Goal: Book appointment/travel/reservation

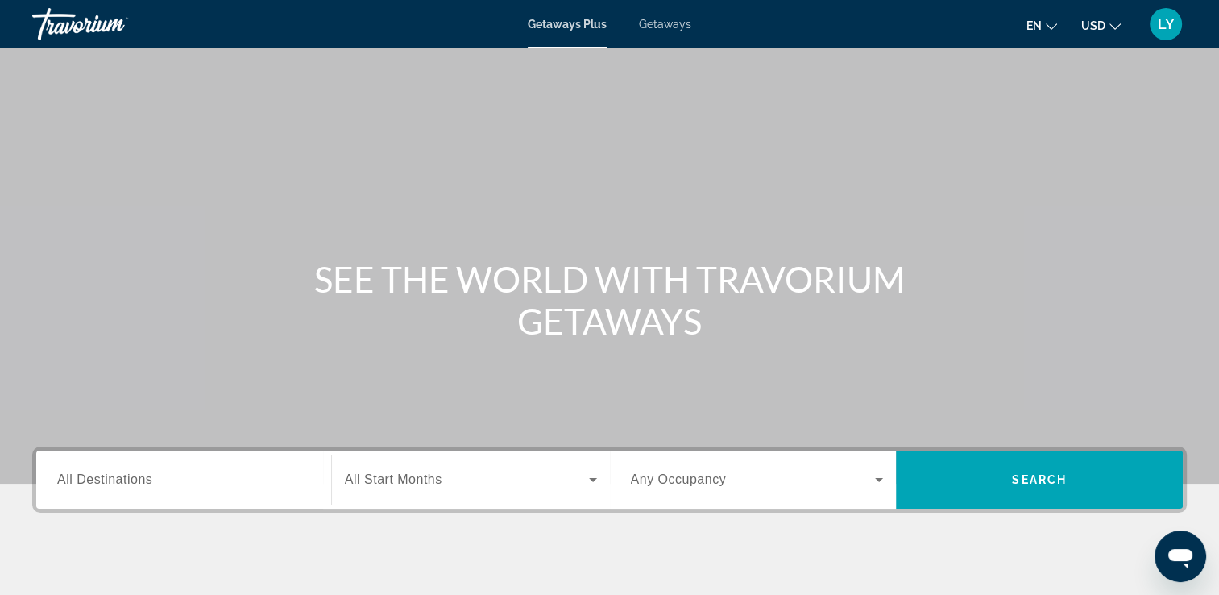
click at [120, 476] on span "All Destinations" at bounding box center [104, 479] width 95 height 14
click at [120, 476] on input "Destination All Destinations" at bounding box center [183, 480] width 253 height 19
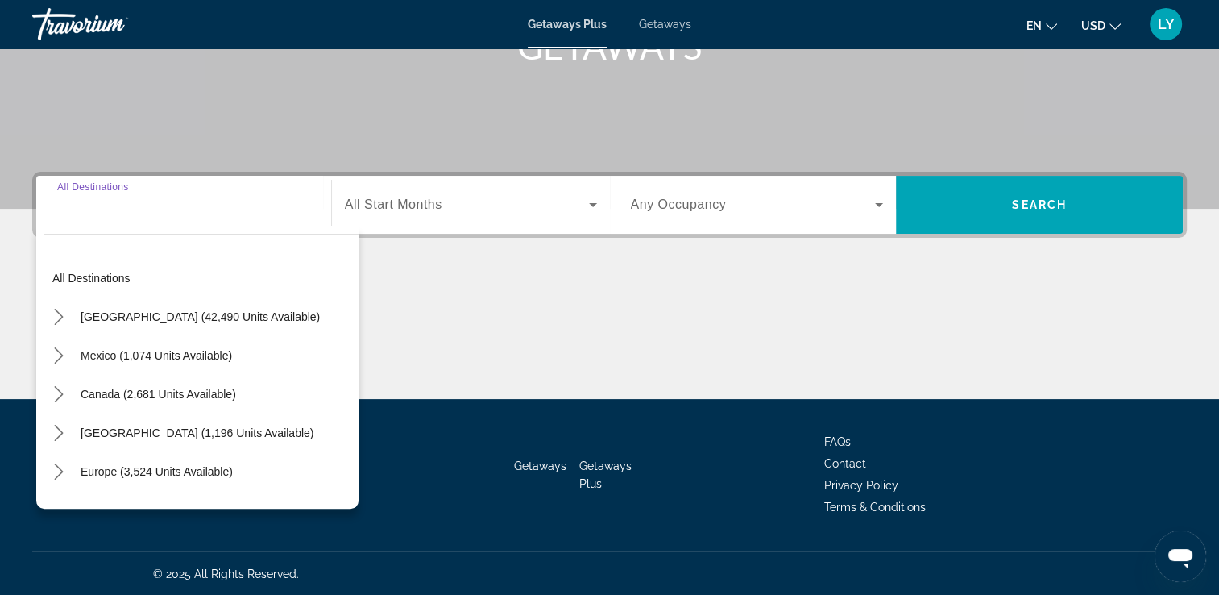
scroll to position [276, 0]
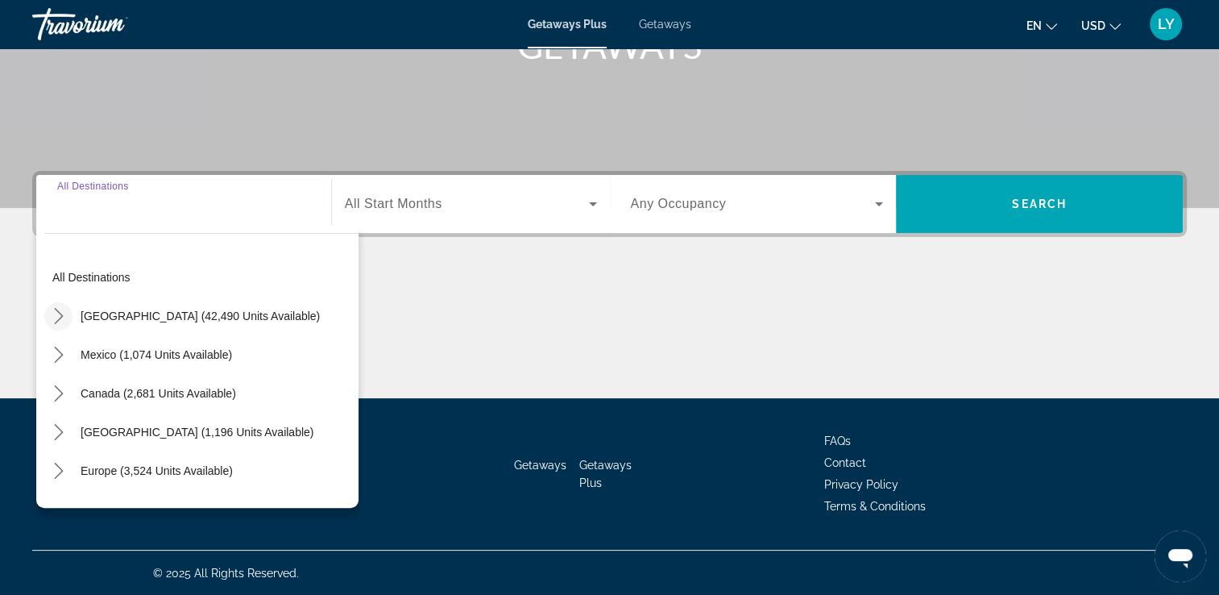
click at [55, 316] on icon "Toggle United States (42,490 units available) submenu" at bounding box center [59, 316] width 16 height 16
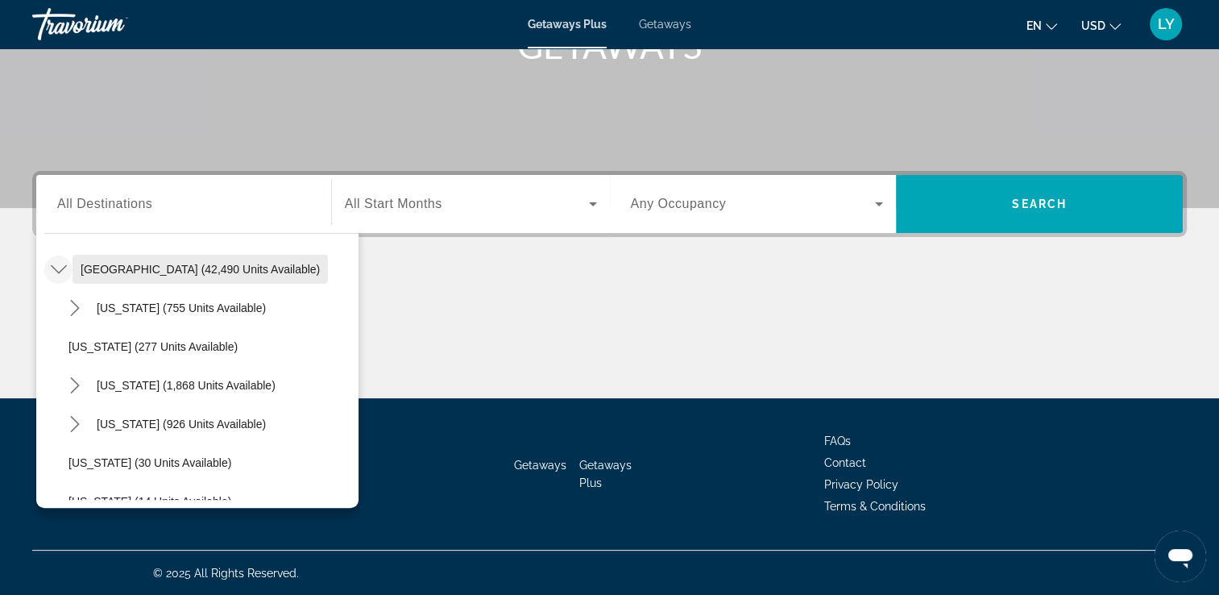
click at [201, 266] on span "[GEOGRAPHIC_DATA] (42,490 units available)" at bounding box center [200, 269] width 239 height 13
type input "**********"
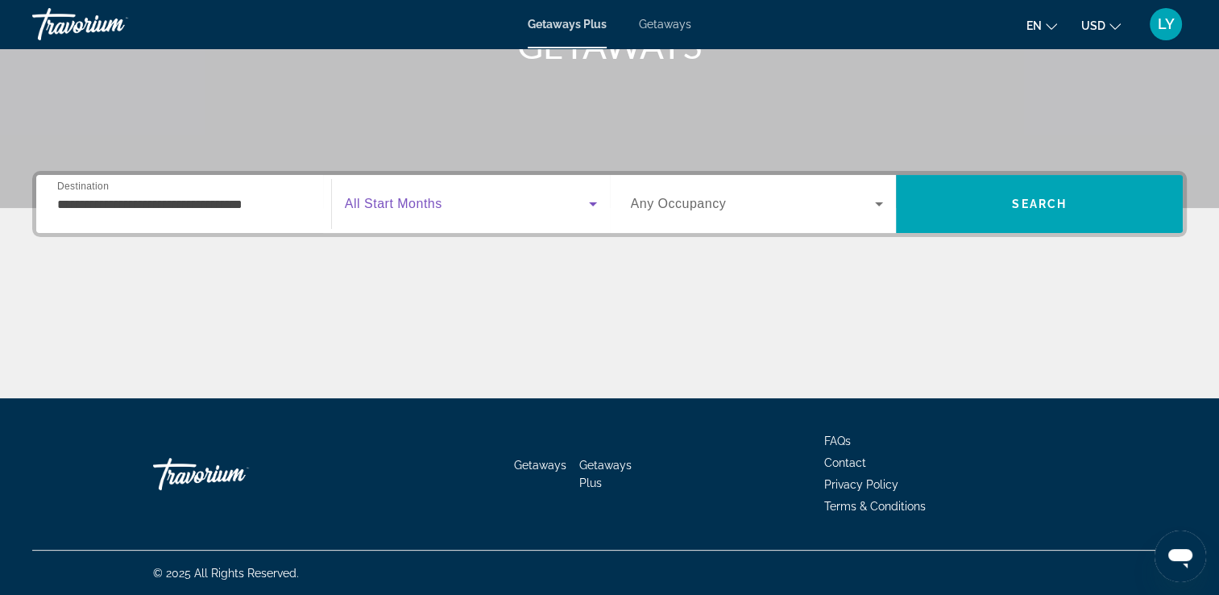
click at [497, 209] on span "Search widget" at bounding box center [467, 203] width 244 height 19
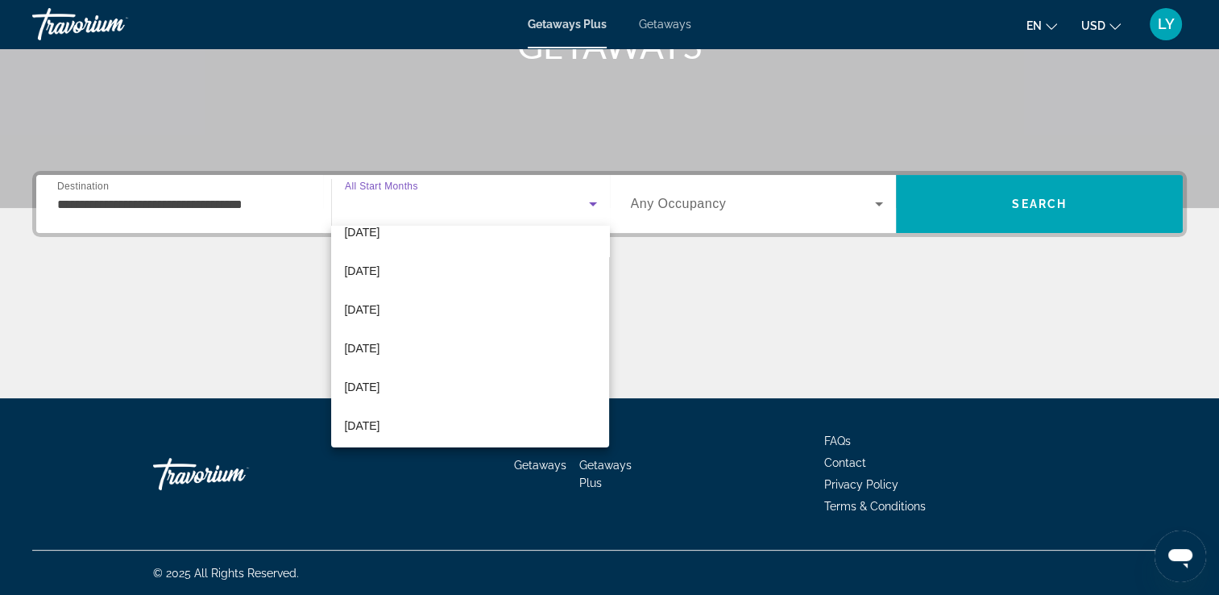
scroll to position [177, 0]
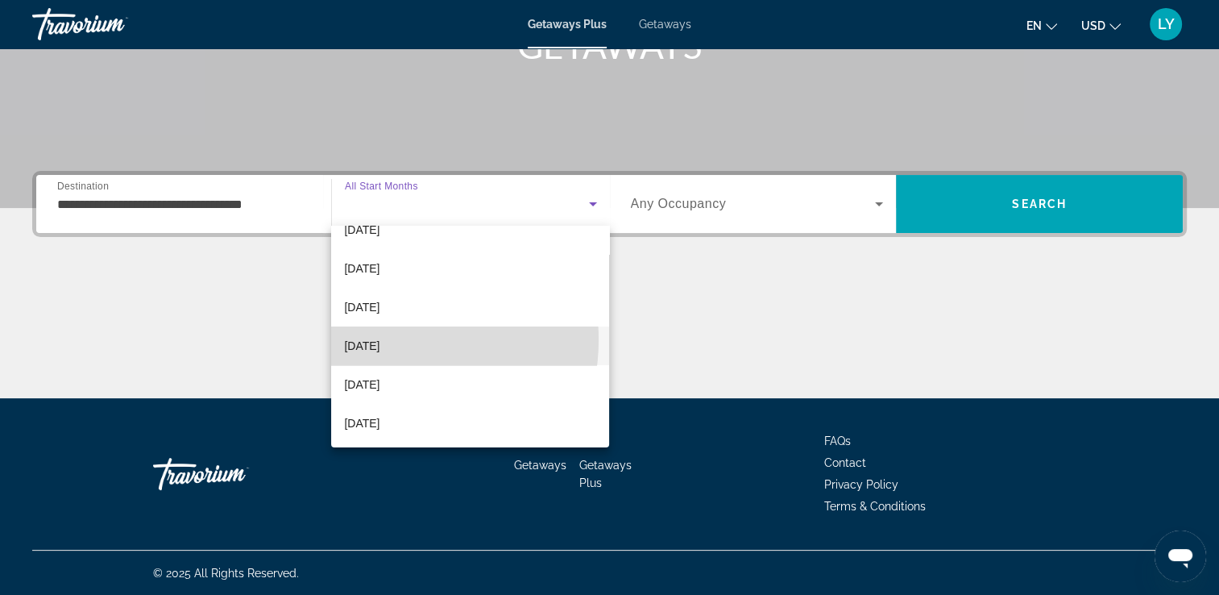
click at [377, 339] on span "[DATE]" at bounding box center [361, 345] width 35 height 19
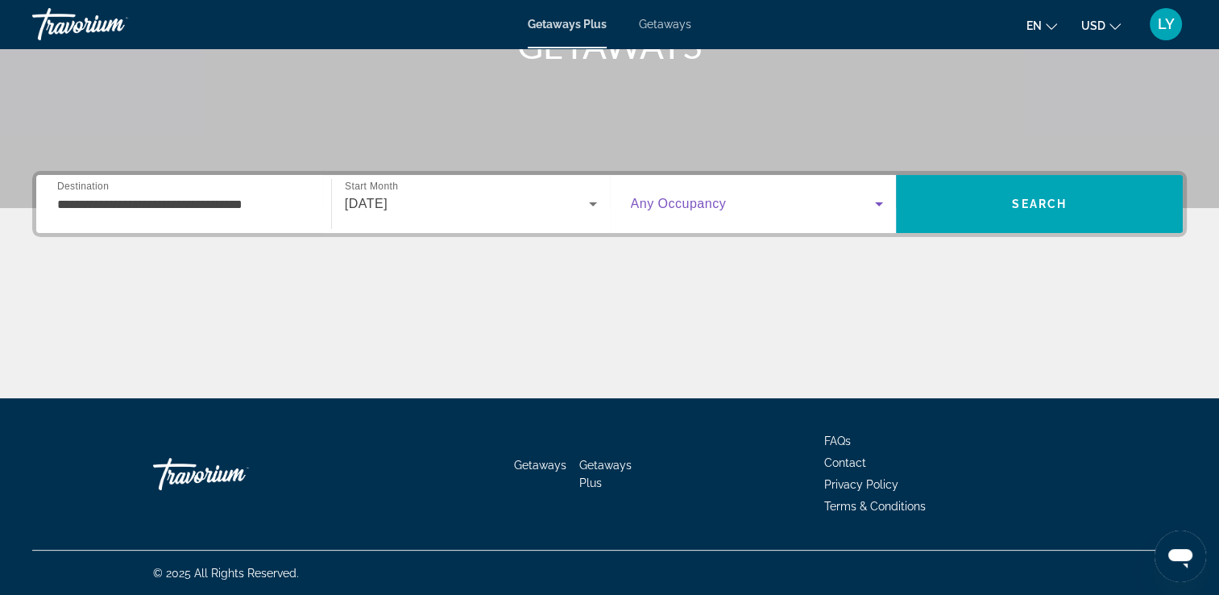
click at [855, 202] on span "Search widget" at bounding box center [753, 203] width 245 height 19
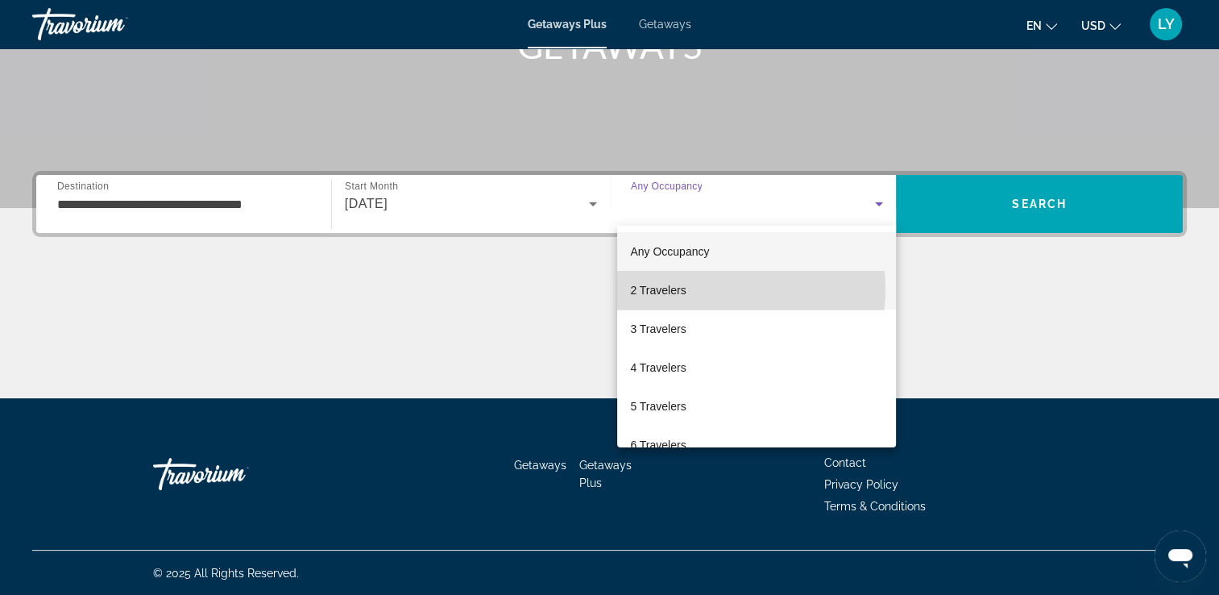
click at [700, 289] on mat-option "2 Travelers" at bounding box center [756, 290] width 279 height 39
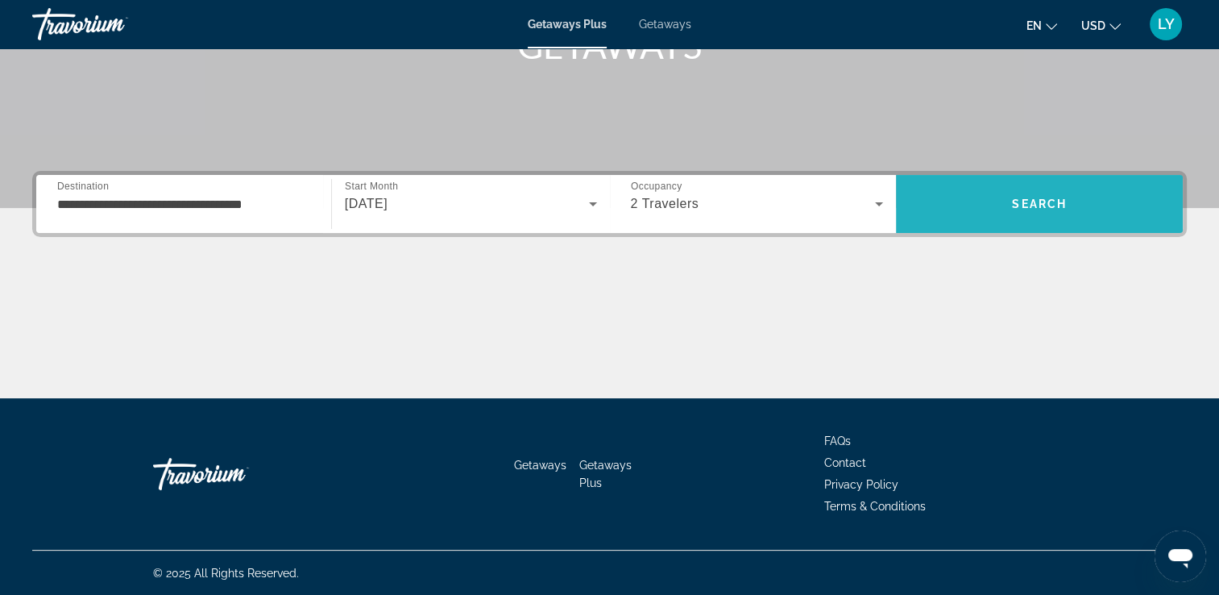
click at [1086, 201] on span "Search" at bounding box center [1039, 204] width 287 height 39
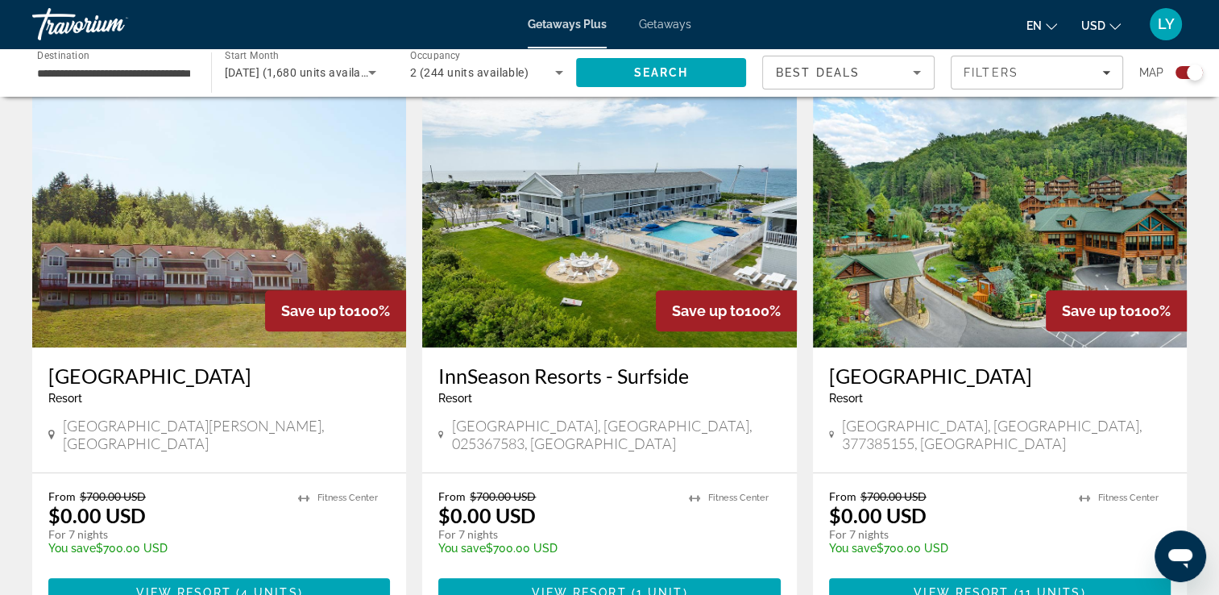
scroll to position [1121, 0]
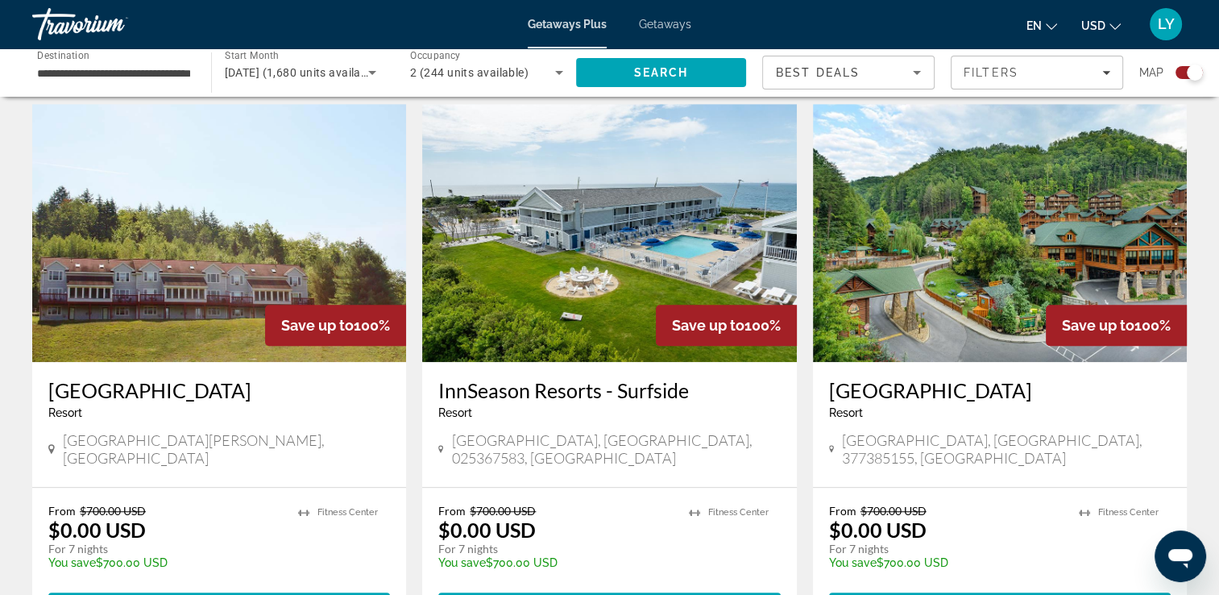
click at [966, 378] on h3 "[GEOGRAPHIC_DATA]" at bounding box center [1000, 390] width 342 height 24
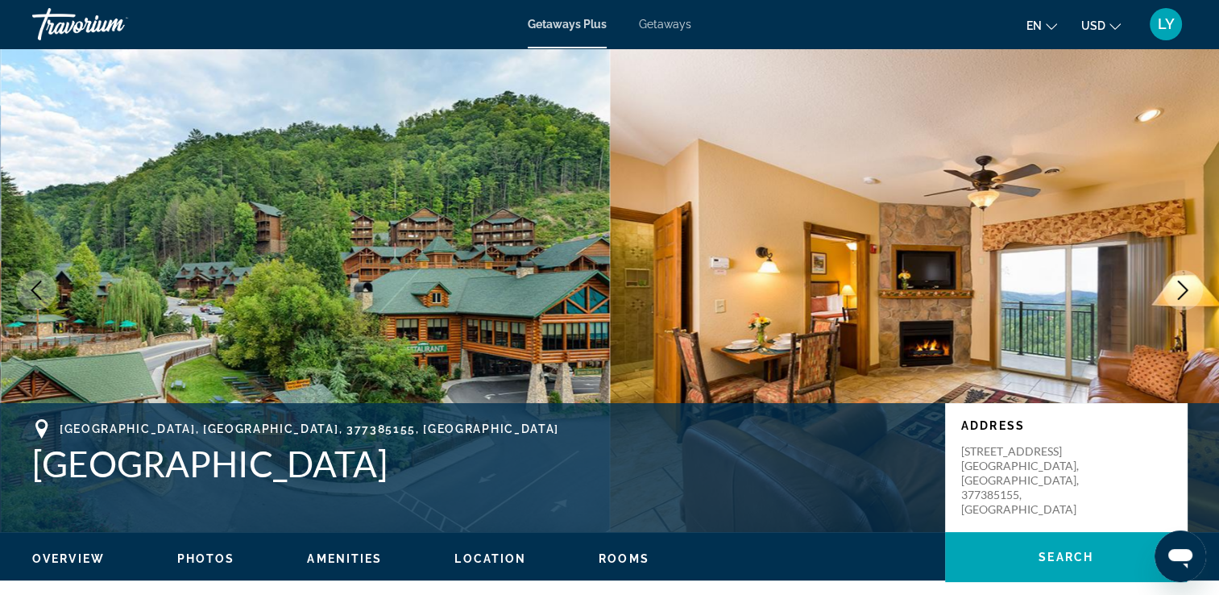
click at [668, 24] on span "Getaways" at bounding box center [665, 24] width 52 height 13
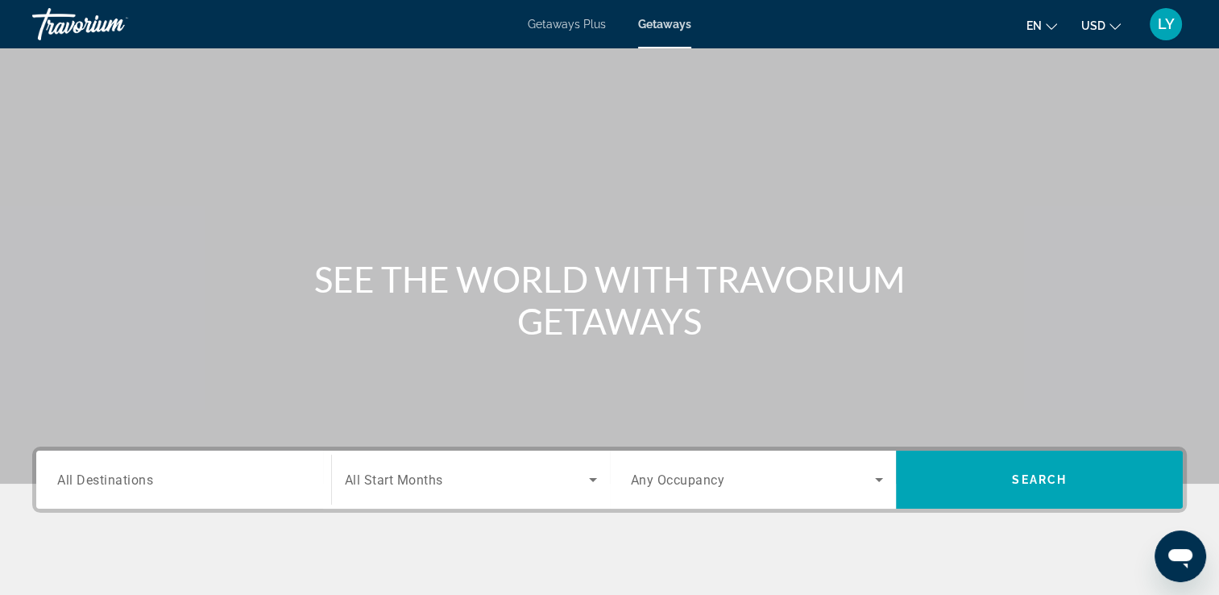
click at [82, 495] on div "Search widget" at bounding box center [183, 480] width 253 height 46
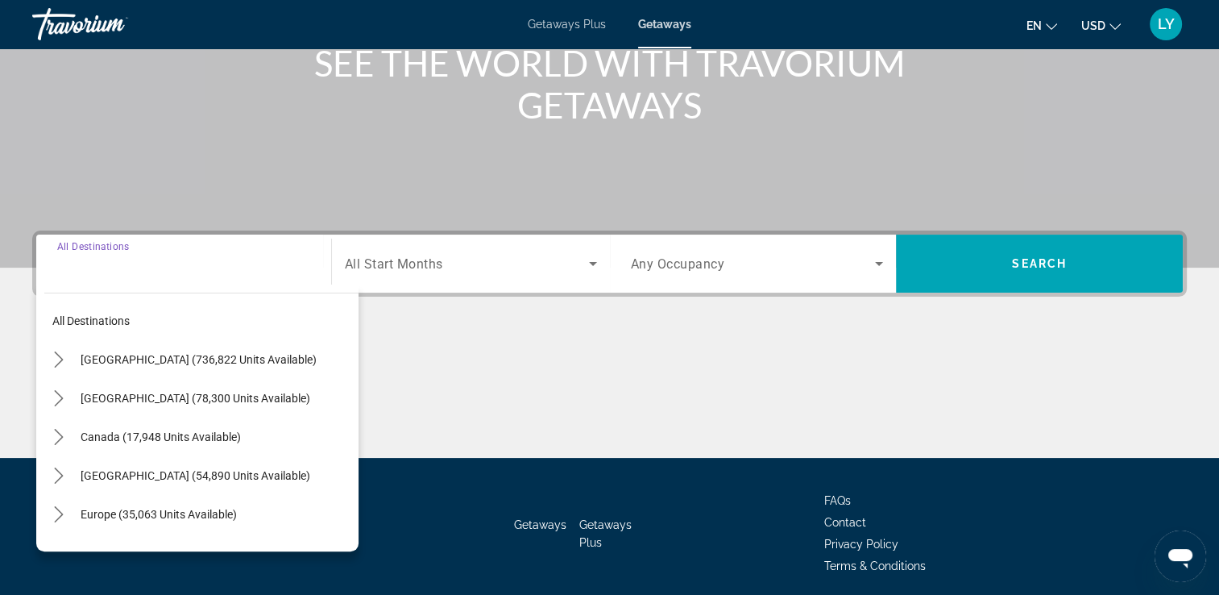
scroll to position [276, 0]
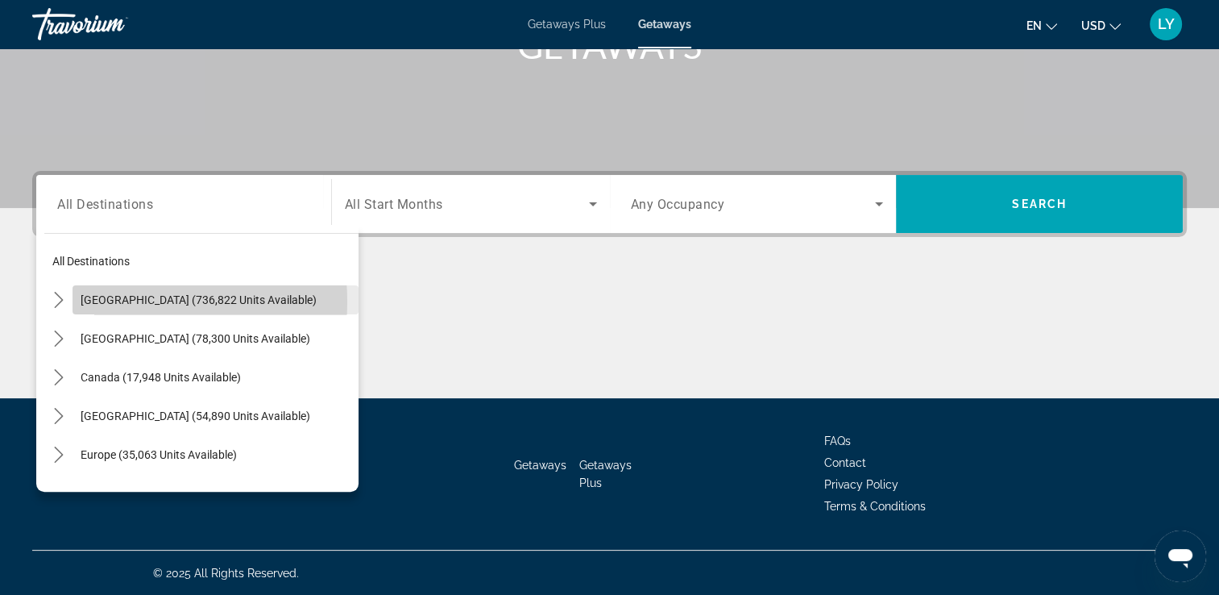
click at [118, 301] on span "[GEOGRAPHIC_DATA] (736,822 units available)" at bounding box center [199, 299] width 236 height 13
type input "**********"
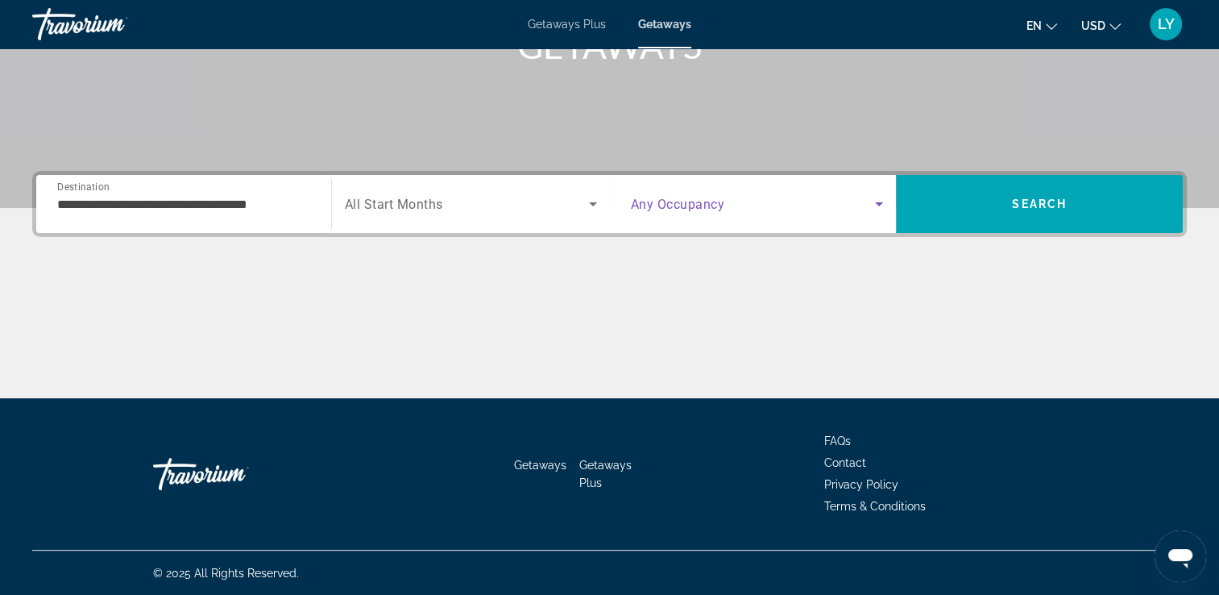
click at [741, 201] on span "Search widget" at bounding box center [753, 203] width 245 height 19
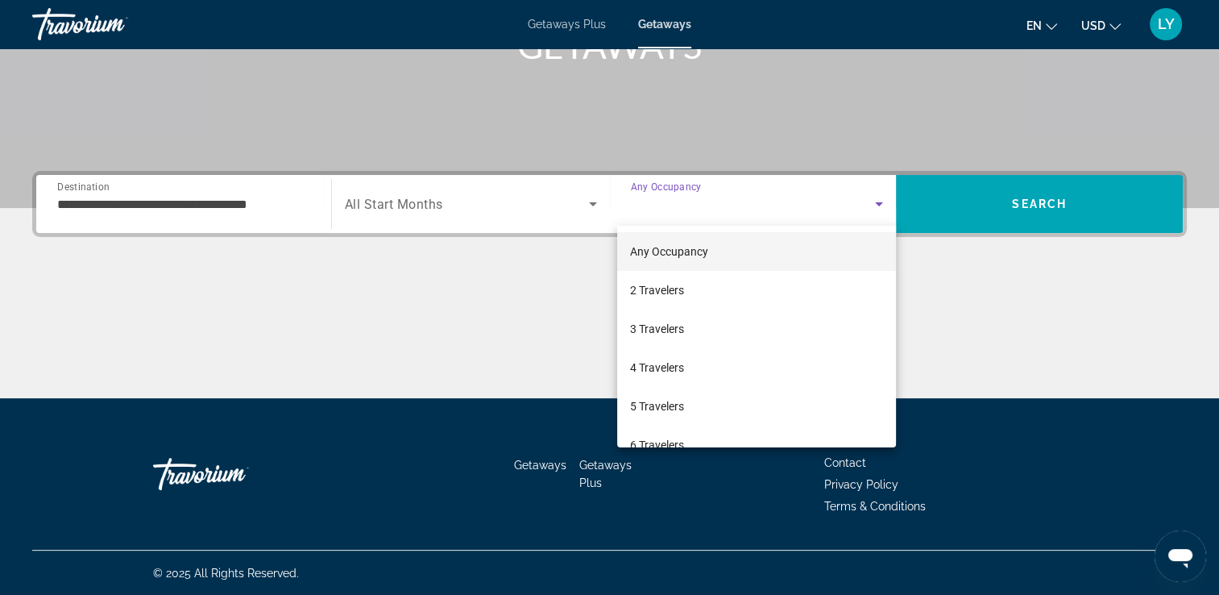
click at [346, 206] on div at bounding box center [609, 297] width 1219 height 595
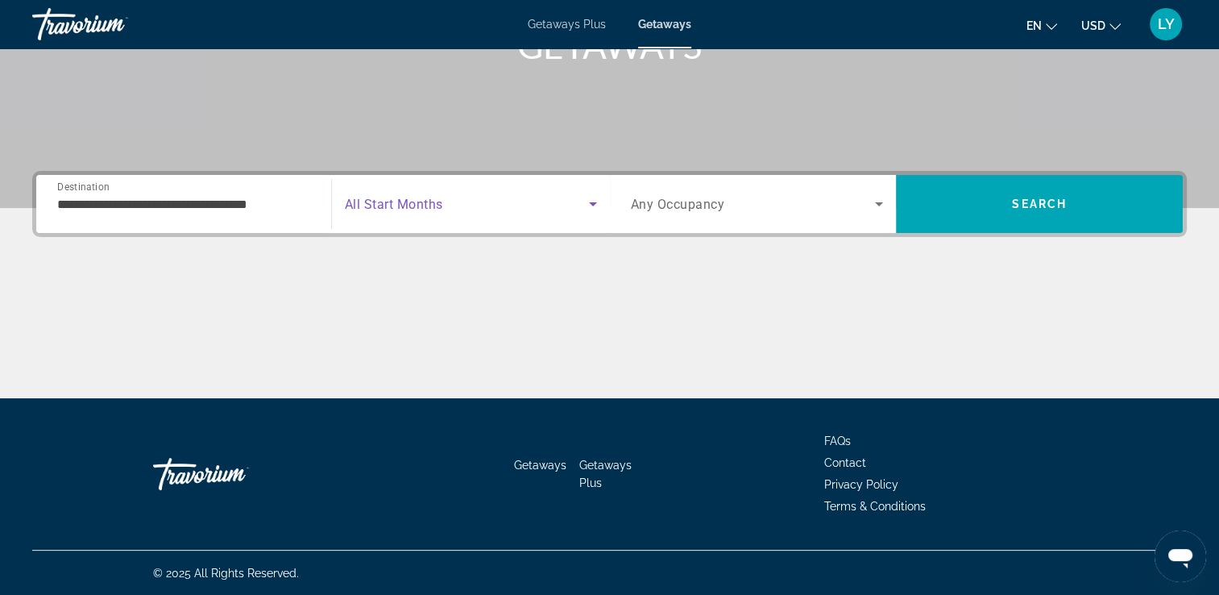
click at [589, 206] on icon "Search widget" at bounding box center [593, 203] width 19 height 19
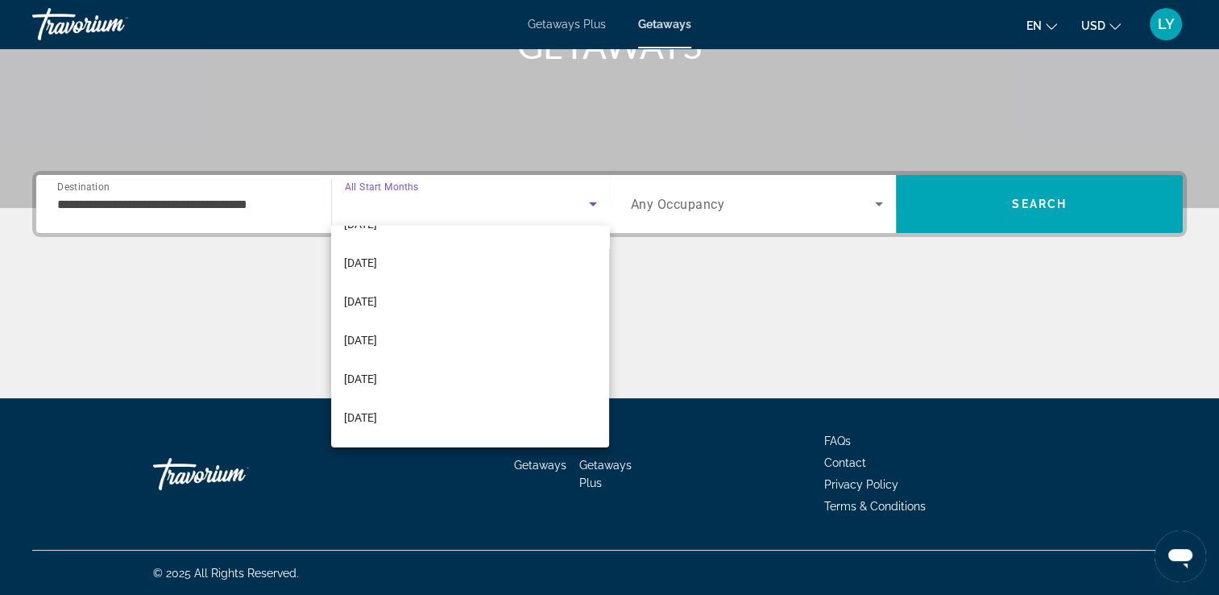
scroll to position [204, 0]
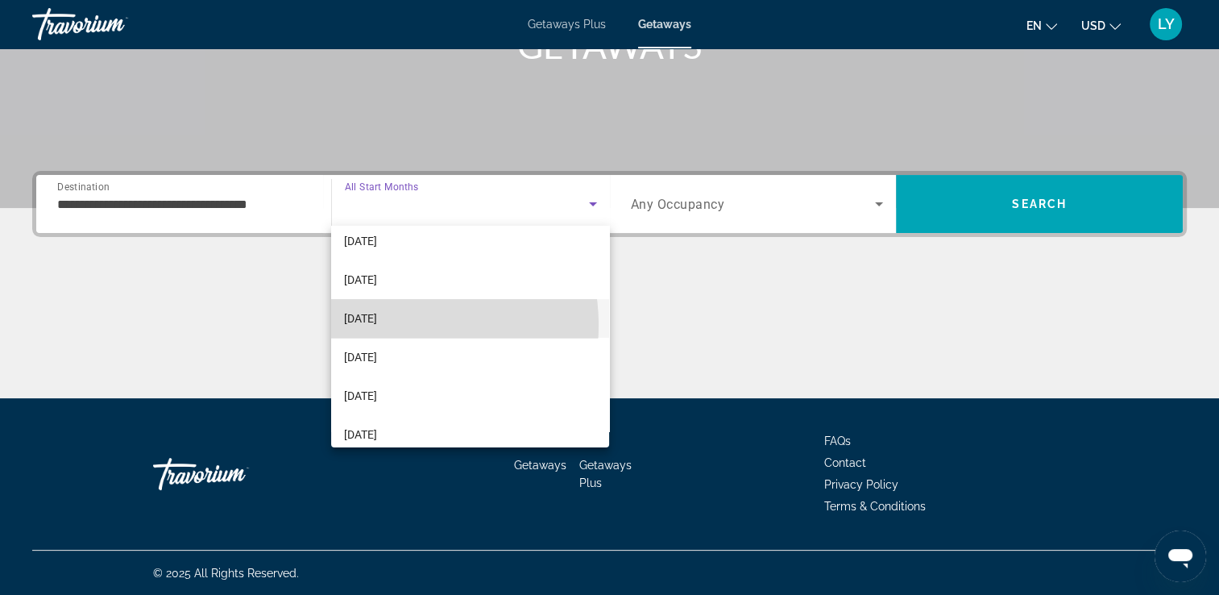
click at [377, 324] on span "[DATE]" at bounding box center [360, 318] width 33 height 19
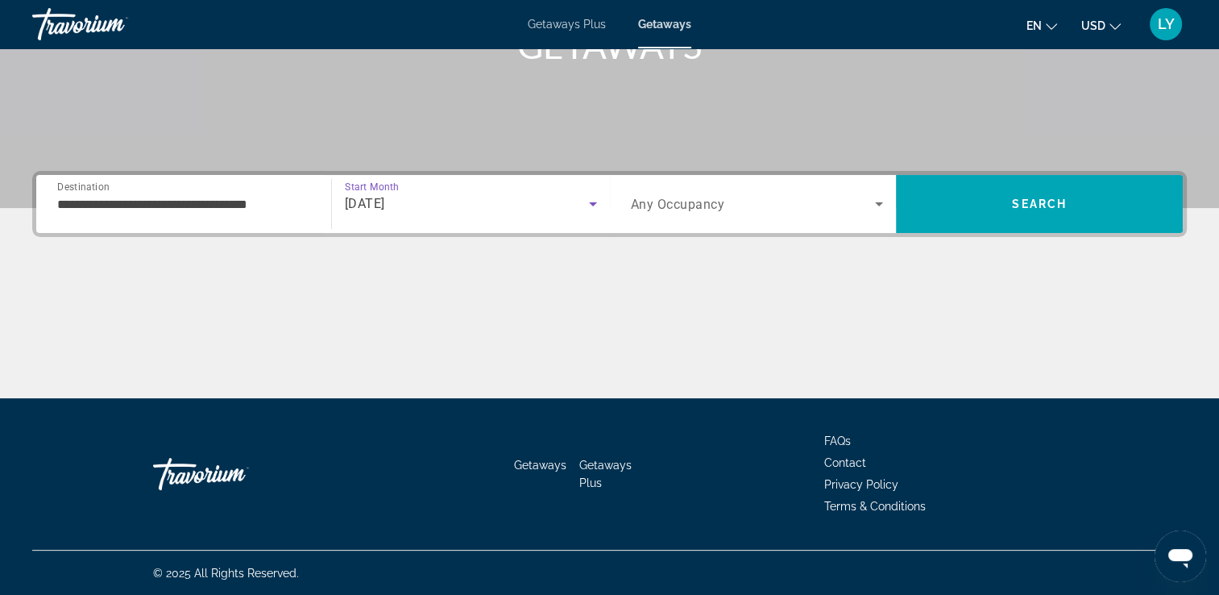
click at [761, 197] on span "Search widget" at bounding box center [753, 203] width 245 height 19
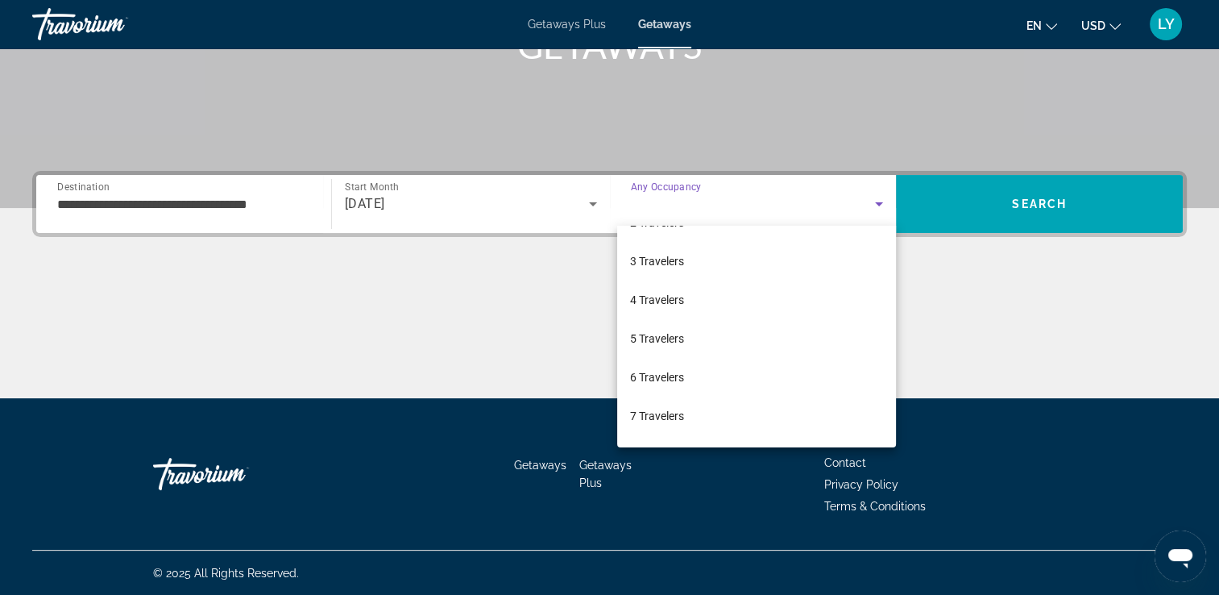
scroll to position [74, 0]
click at [676, 361] on span "6 Travelers" at bounding box center [657, 370] width 54 height 19
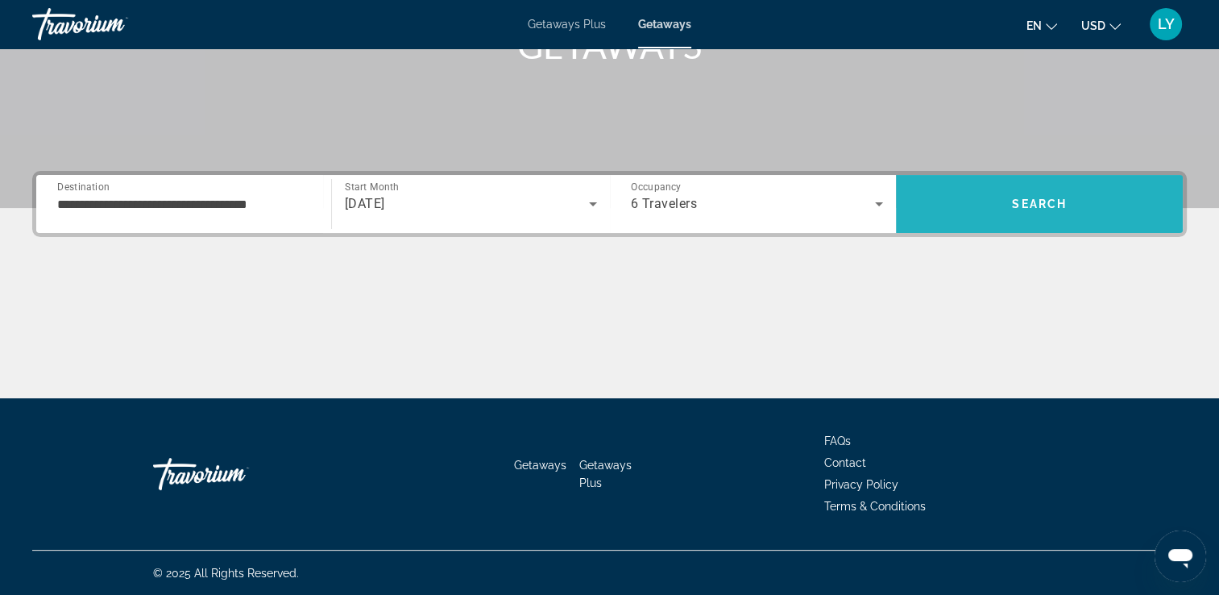
click at [1051, 214] on span "Search" at bounding box center [1039, 204] width 287 height 39
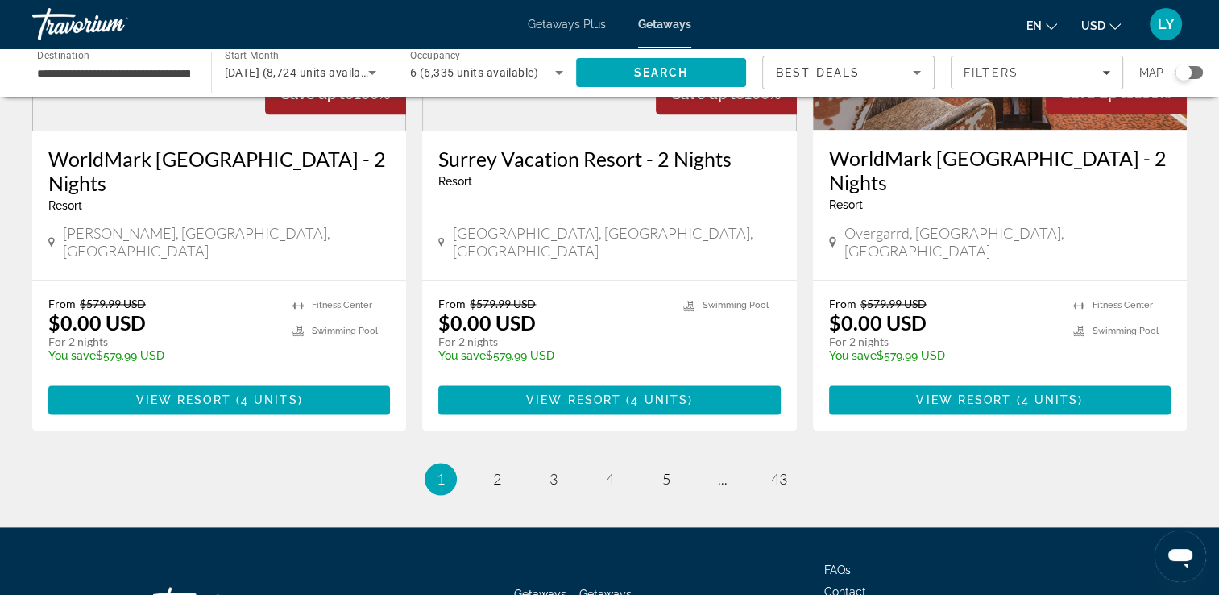
scroll to position [2084, 0]
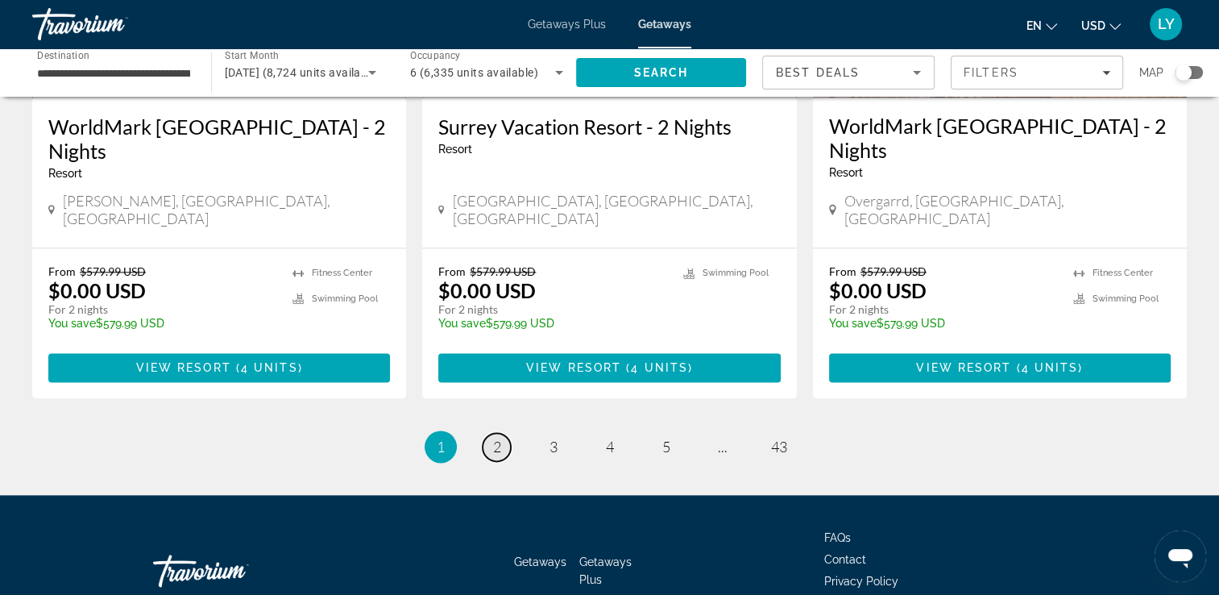
click at [501, 433] on link "page 2" at bounding box center [497, 447] width 28 height 28
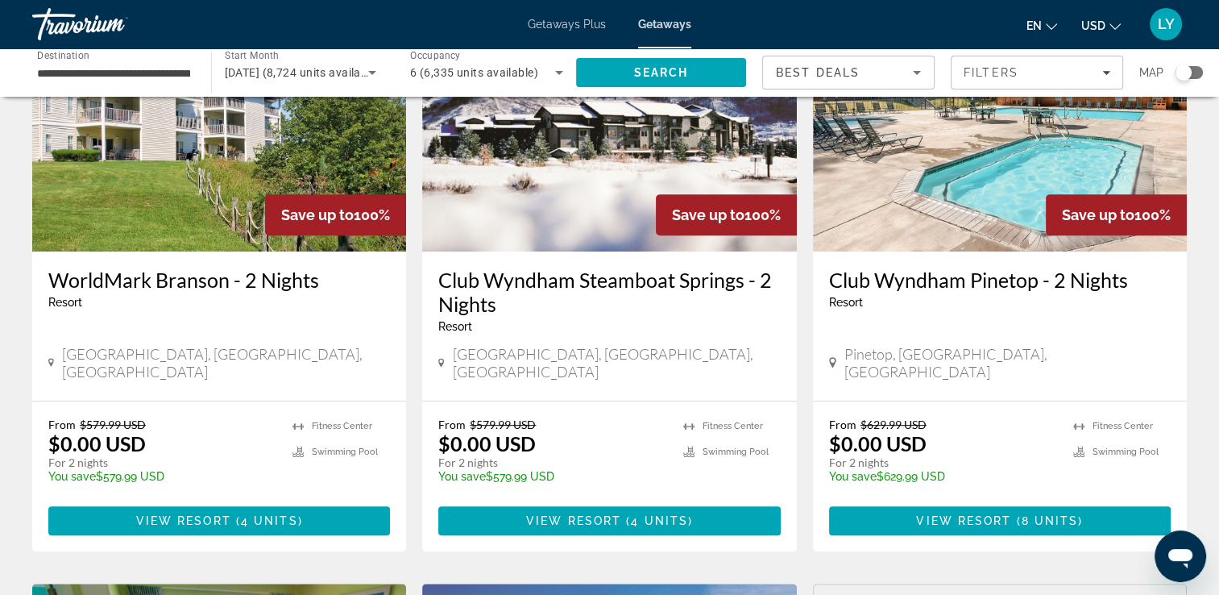
scroll to position [729, 0]
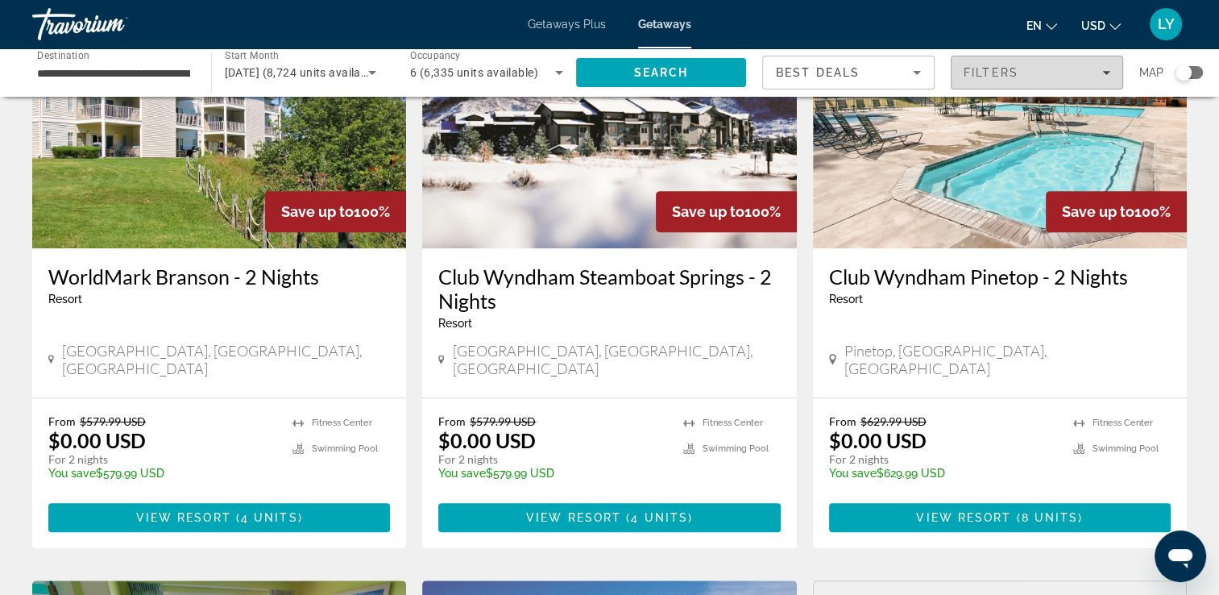
click at [1012, 72] on span "Filters" at bounding box center [991, 72] width 55 height 13
